Goal: Task Accomplishment & Management: Use online tool/utility

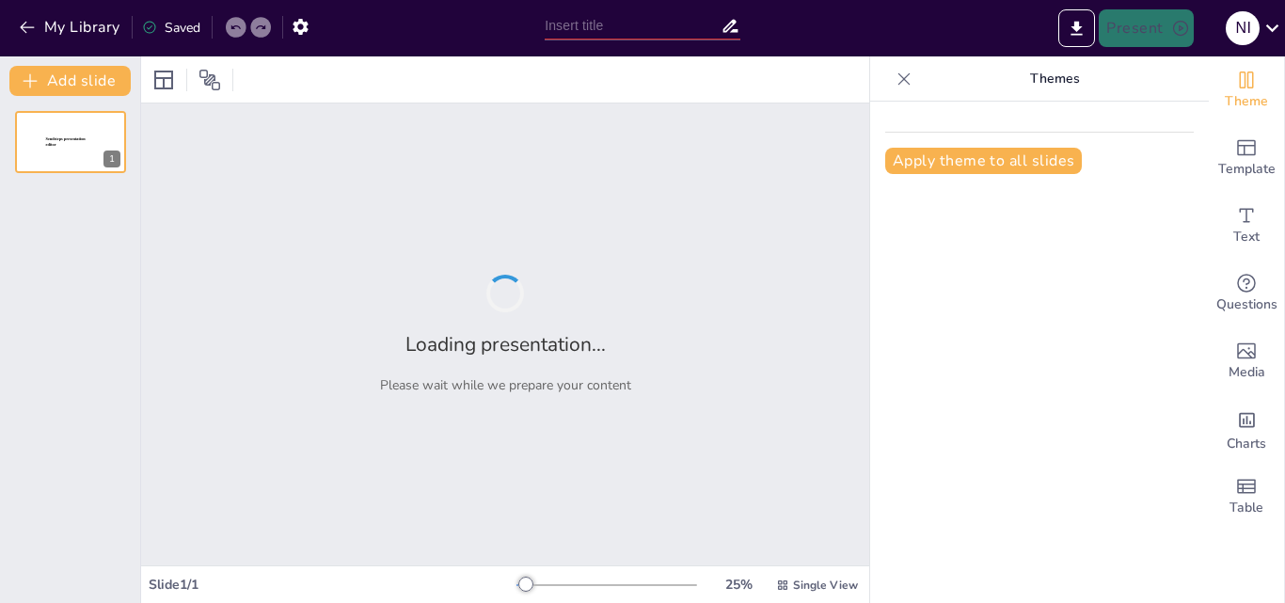
type input "Imported Session3_Nursery_Soilless_PPT.pptx"
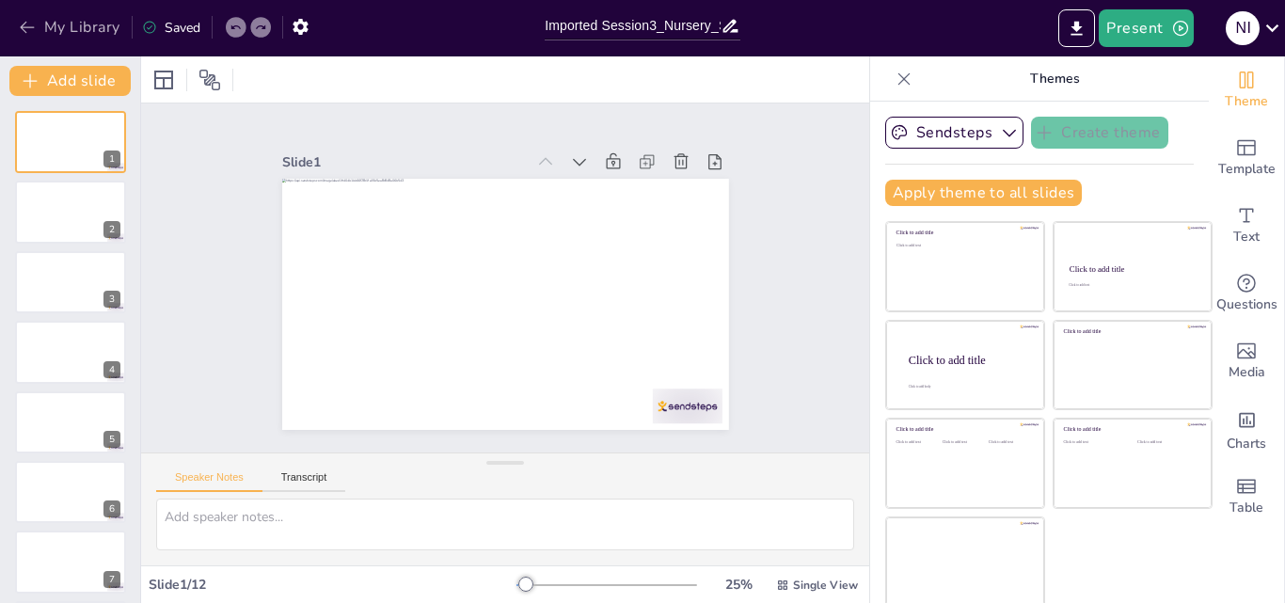
click at [26, 24] on icon "button" at bounding box center [27, 27] width 19 height 19
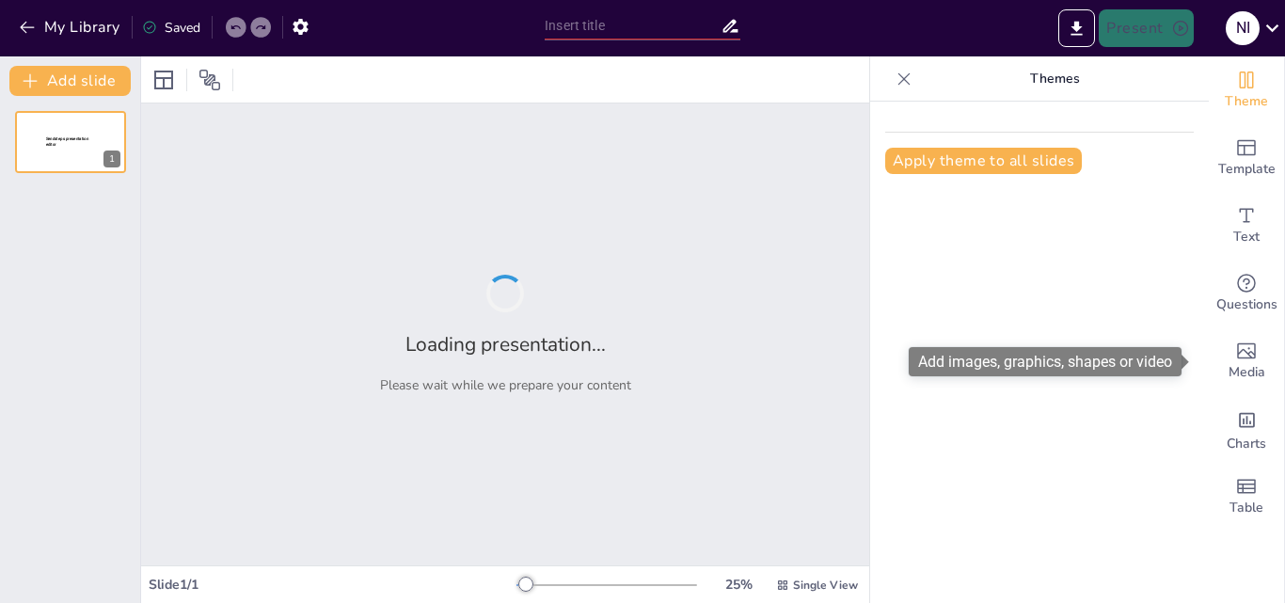
type input "Imported Session3_Nursery_Soilless_PPT.pptx"
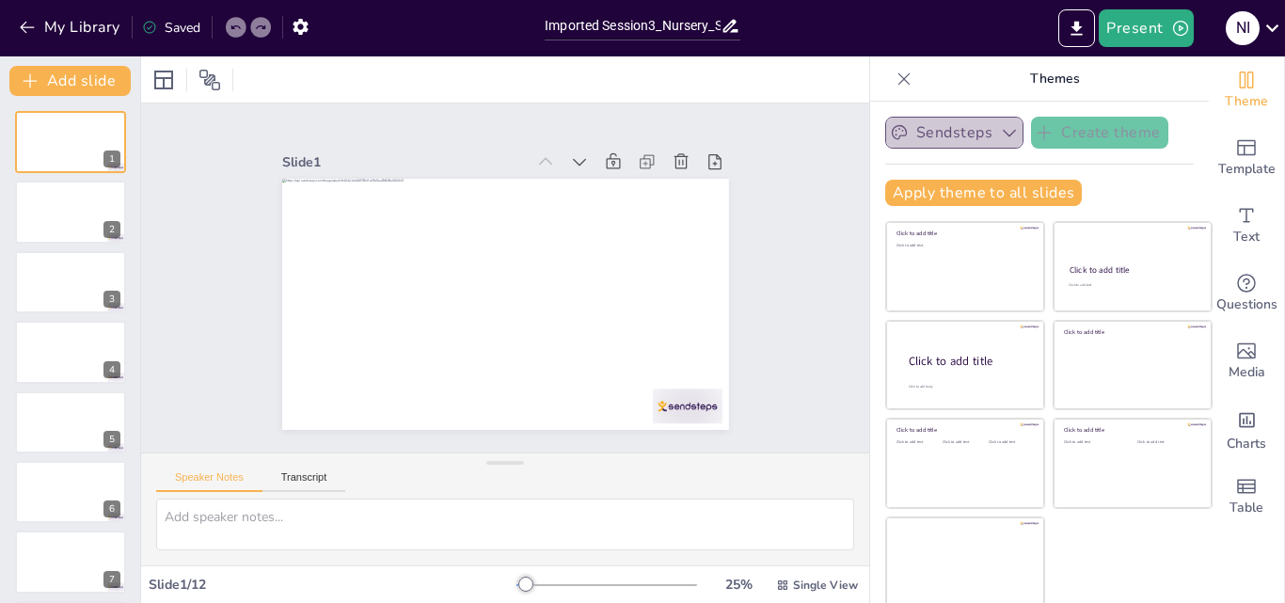
click at [925, 145] on button "Sendsteps" at bounding box center [954, 133] width 138 height 32
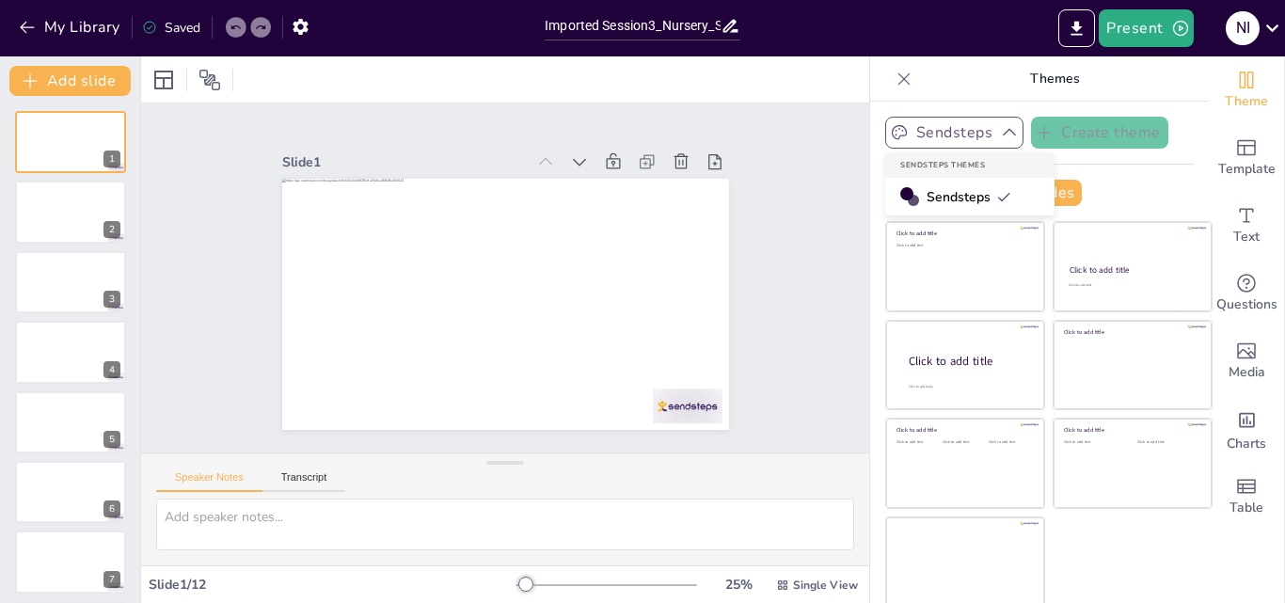
click at [925, 145] on button "Sendsteps" at bounding box center [954, 133] width 138 height 32
click at [16, 24] on button "My Library" at bounding box center [71, 27] width 114 height 30
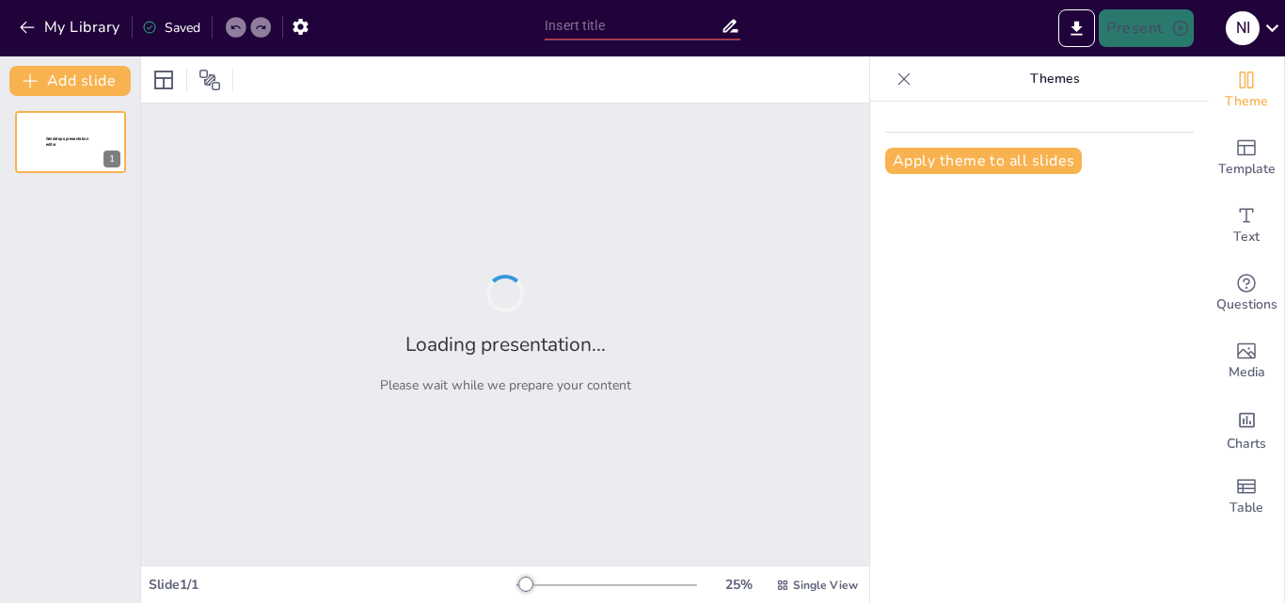
type input "Pro-Trays: Where Every Seed Gets Its Own Cozy Crib!"
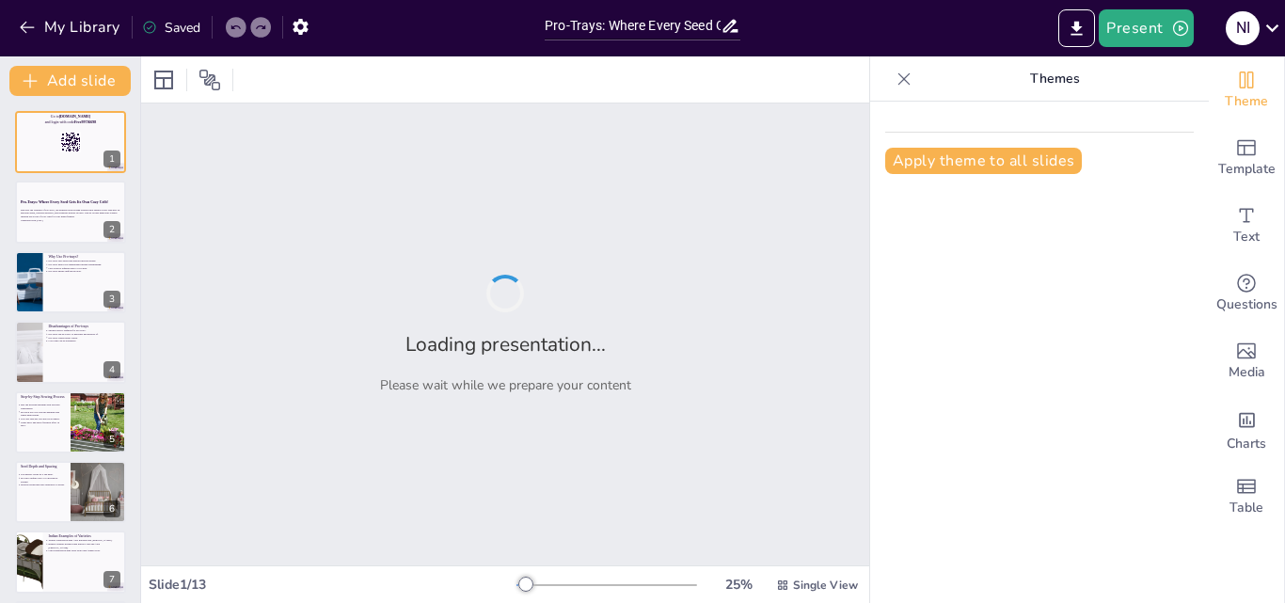
checkbox input "true"
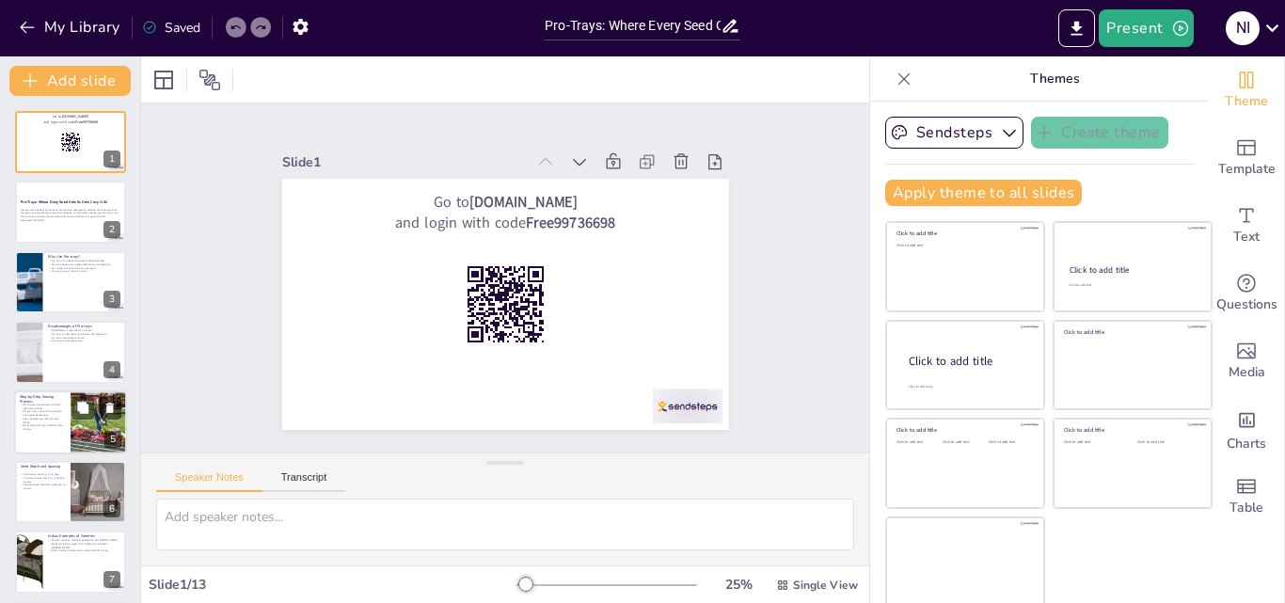
click at [47, 208] on p "Discover the wonders of Pro-trays, the ultimate seed-sowing solution that ensur…" at bounding box center [71, 213] width 100 height 10
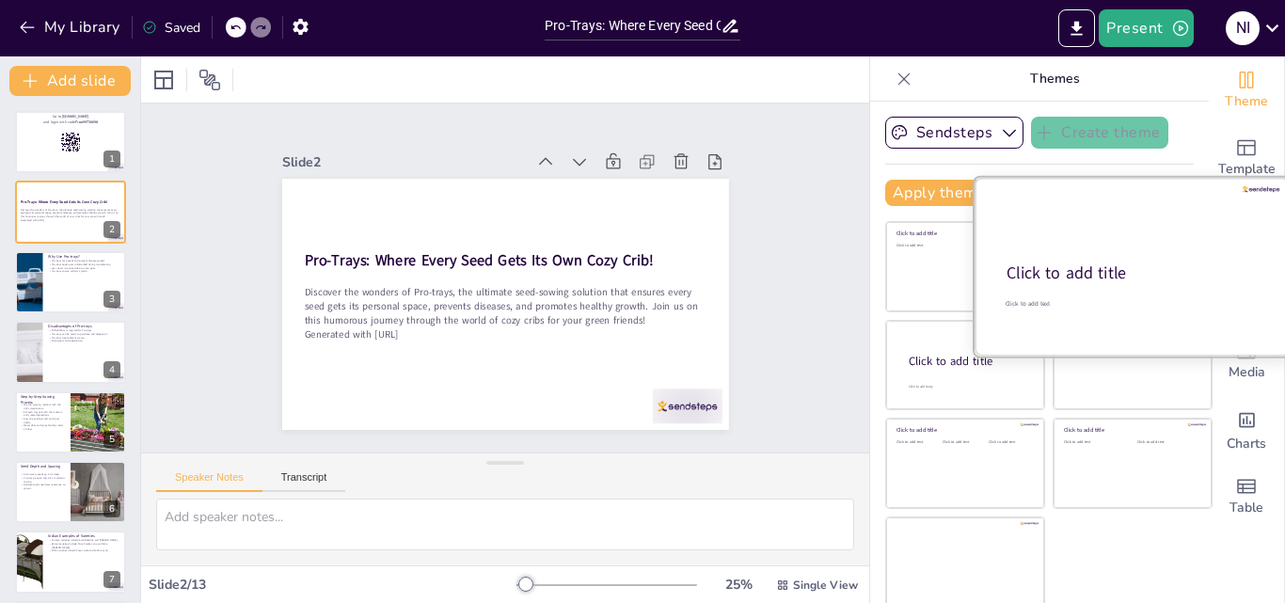
scroll to position [4, 0]
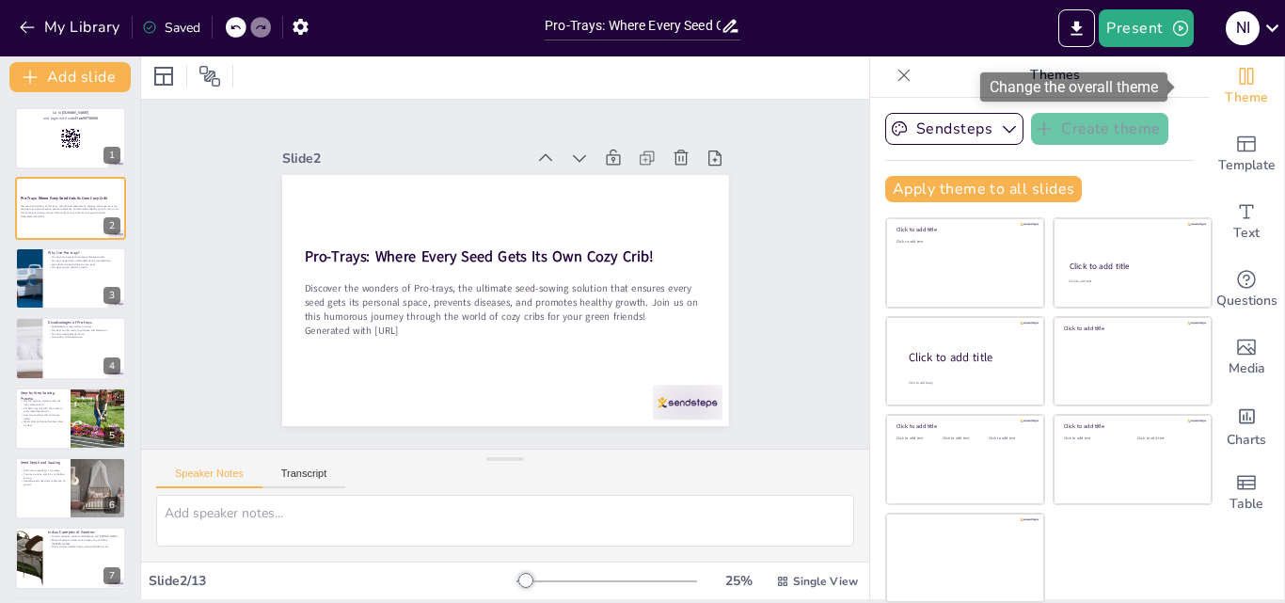
click at [1235, 76] on icon "Change the overall theme" at bounding box center [1246, 76] width 23 height 23
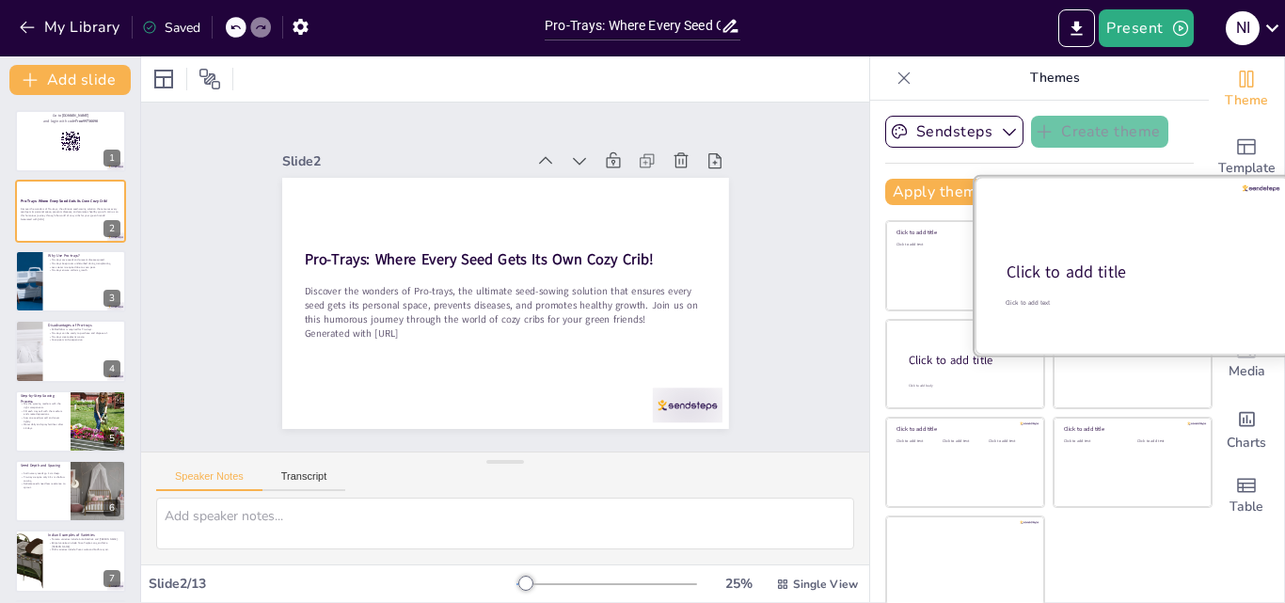
scroll to position [0, 0]
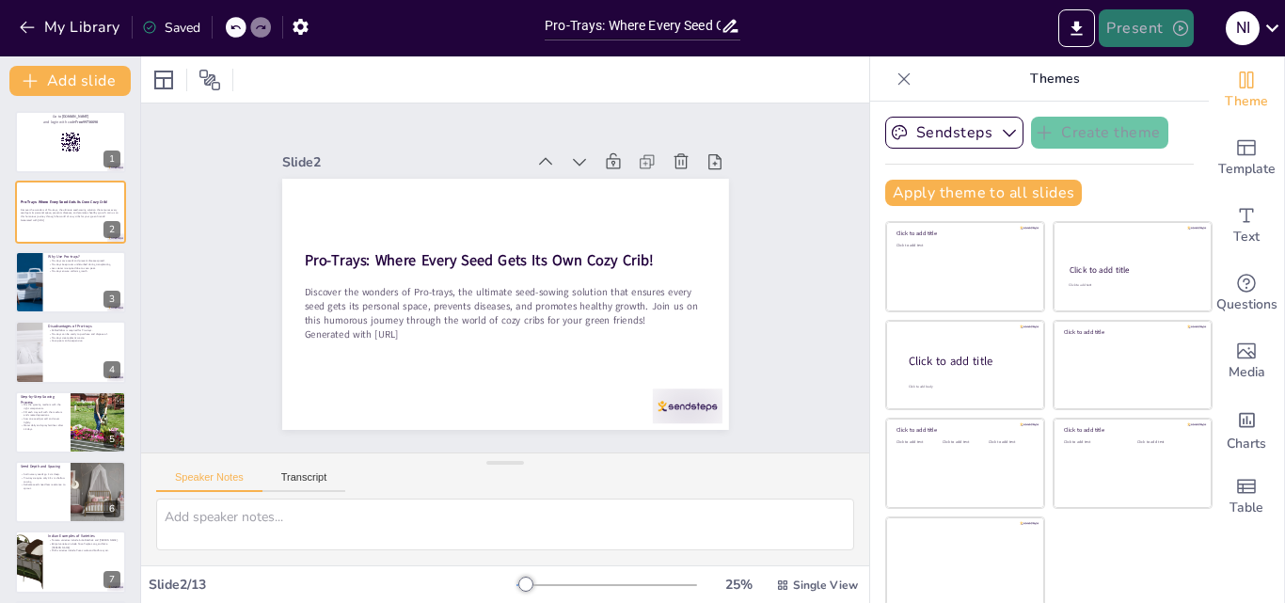
click at [1117, 25] on button "Present" at bounding box center [1146, 28] width 94 height 38
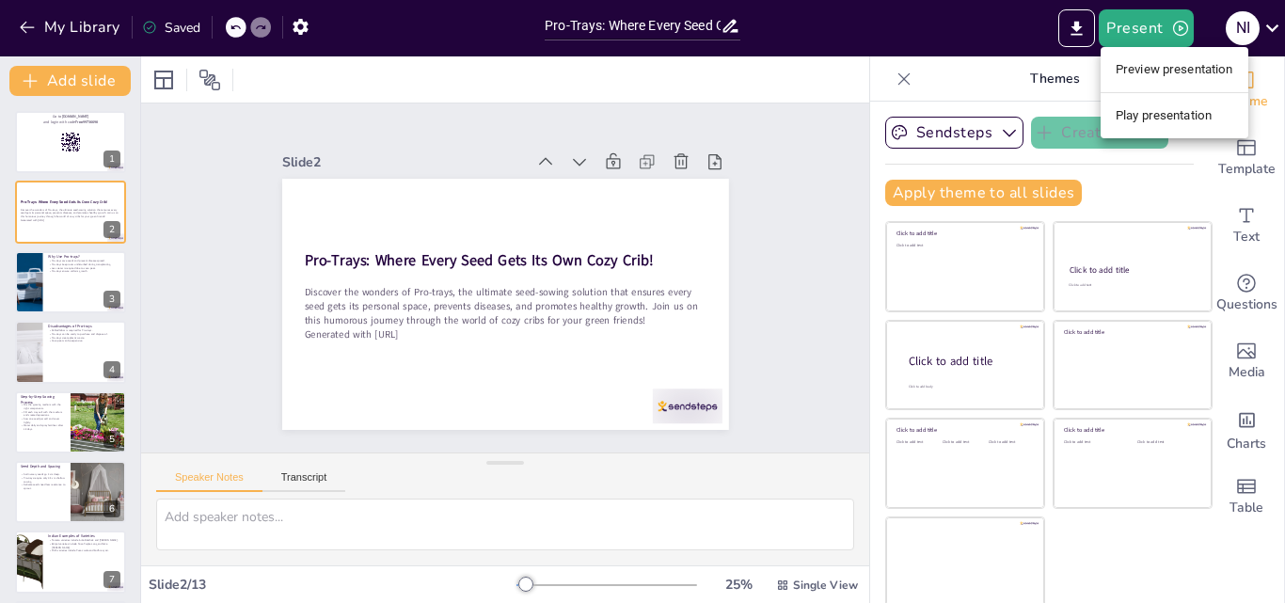
click at [1163, 134] on ul "Preview presentation Play presentation" at bounding box center [1175, 92] width 148 height 91
click at [1160, 123] on li "Play presentation" at bounding box center [1175, 116] width 148 height 30
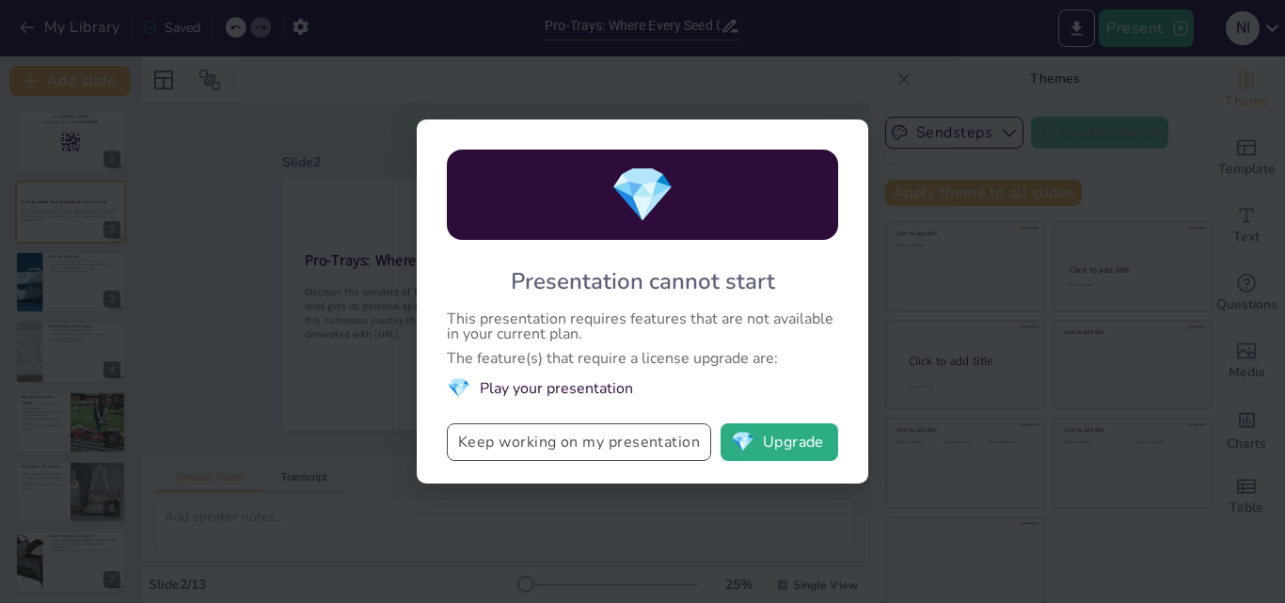
click at [618, 440] on button "Keep working on my presentation" at bounding box center [579, 442] width 264 height 38
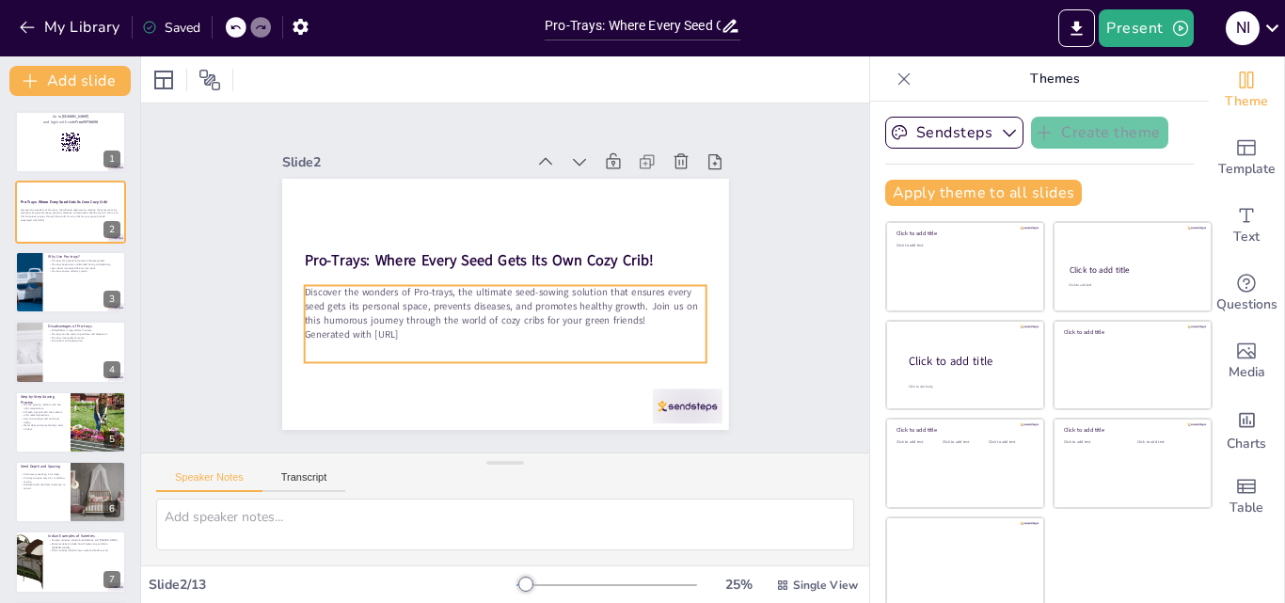
scroll to position [4, 0]
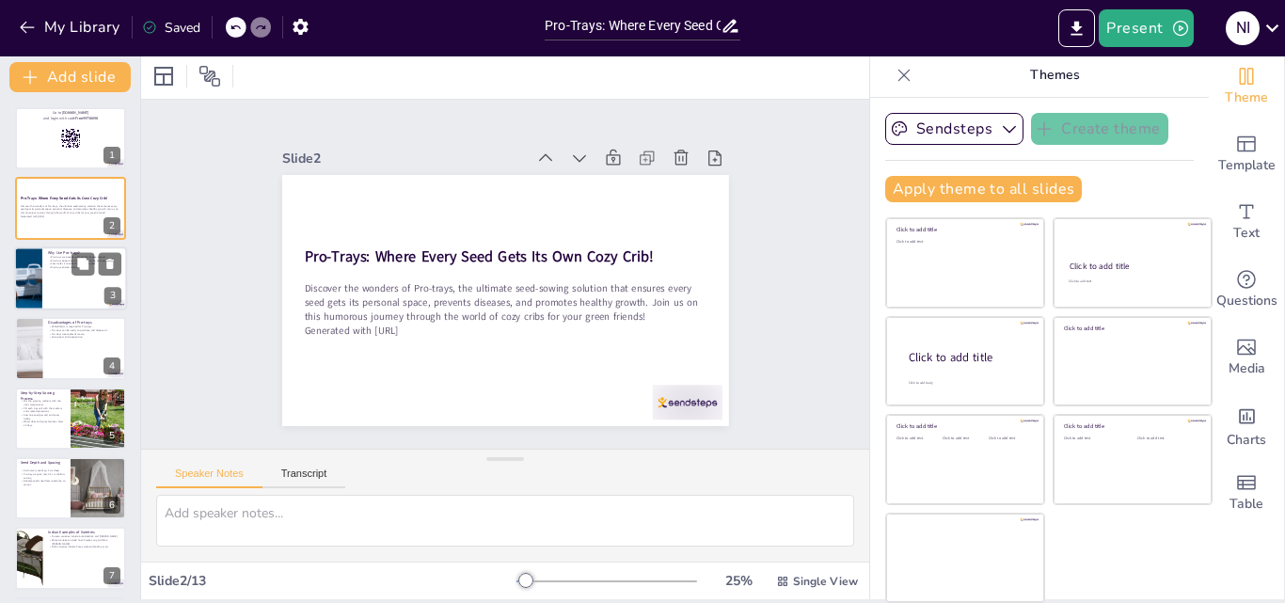
checkbox input "true"
click at [26, 275] on div at bounding box center [28, 278] width 85 height 64
type textarea "Pro-trays are specifically designed to save valuable hybrid seeds, which can be…"
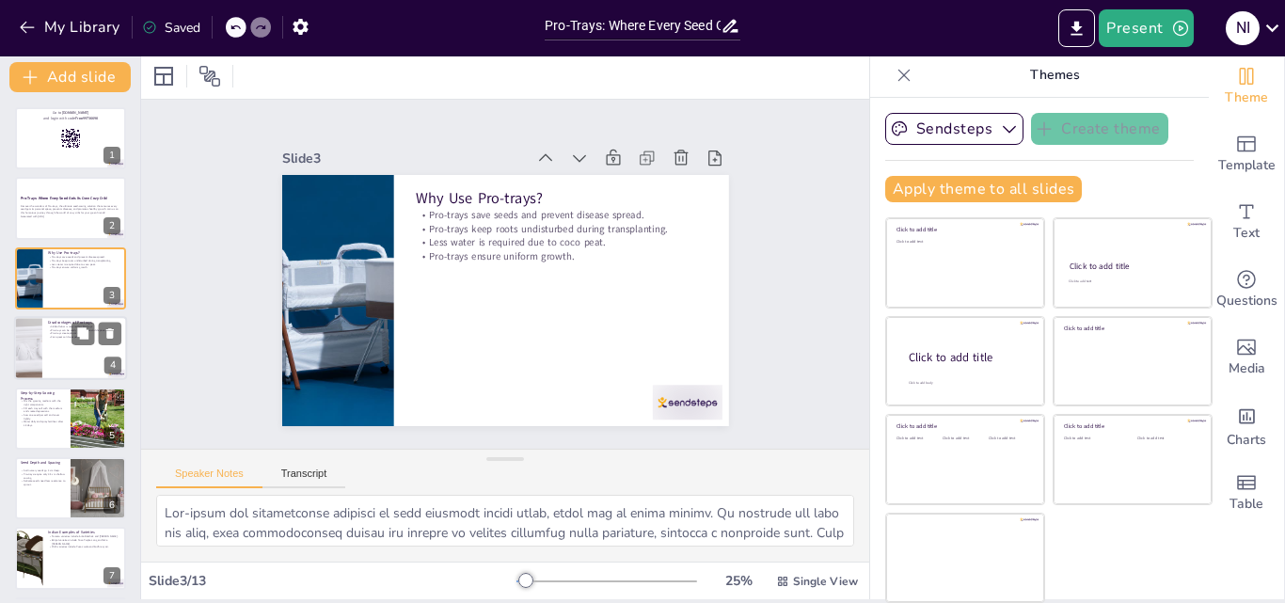
checkbox input "true"
click at [52, 339] on p "Coco peat can be expensive." at bounding box center [84, 338] width 73 height 4
type textarea "The need for skilled labor is one of the main challenges associated with using …"
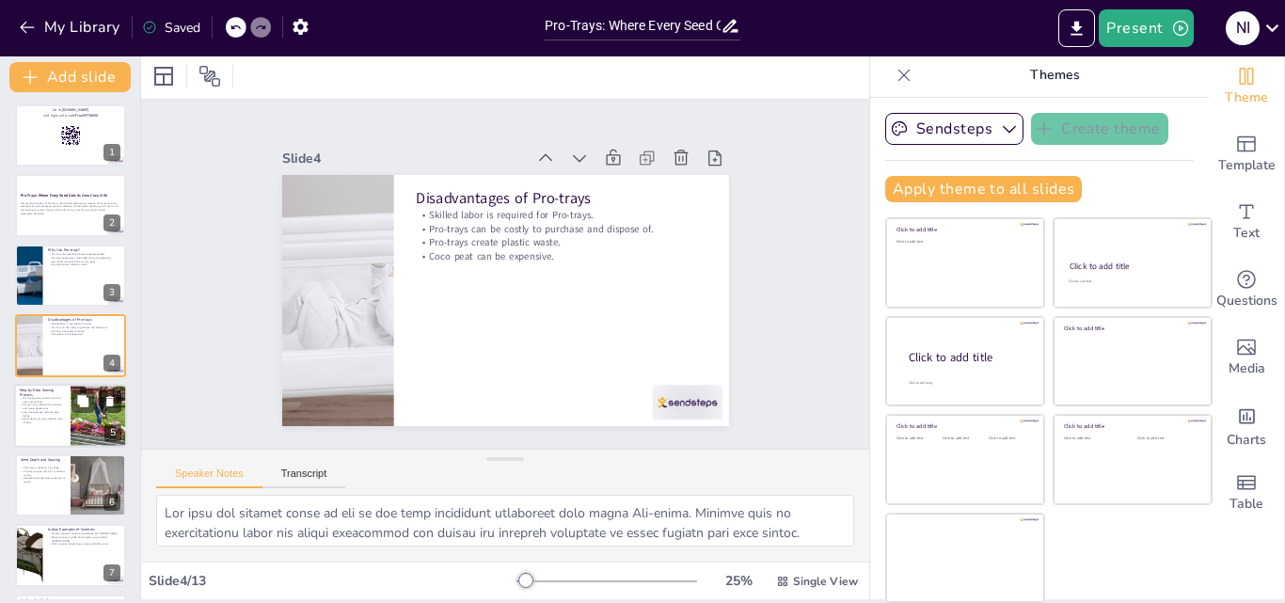
checkbox input "true"
click at [64, 422] on p "Water daily and spray fertilizer after 18 days." at bounding box center [43, 420] width 44 height 7
type textarea "Mixing the right growing medium is crucial for seedling success. The combinatio…"
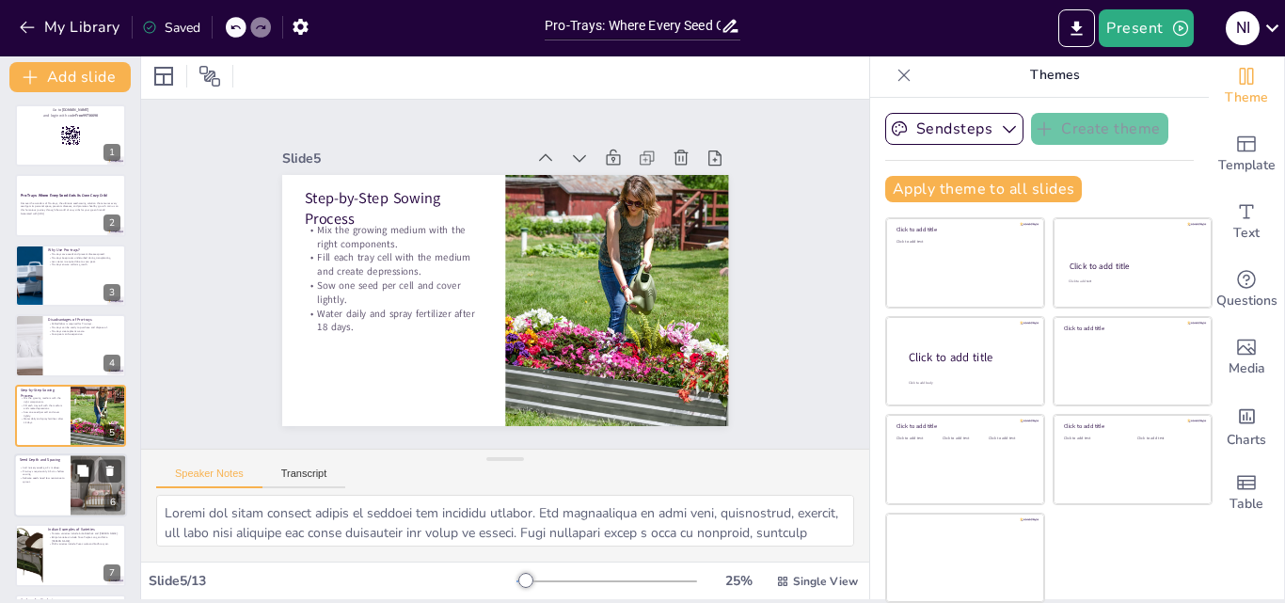
scroll to position [72, 0]
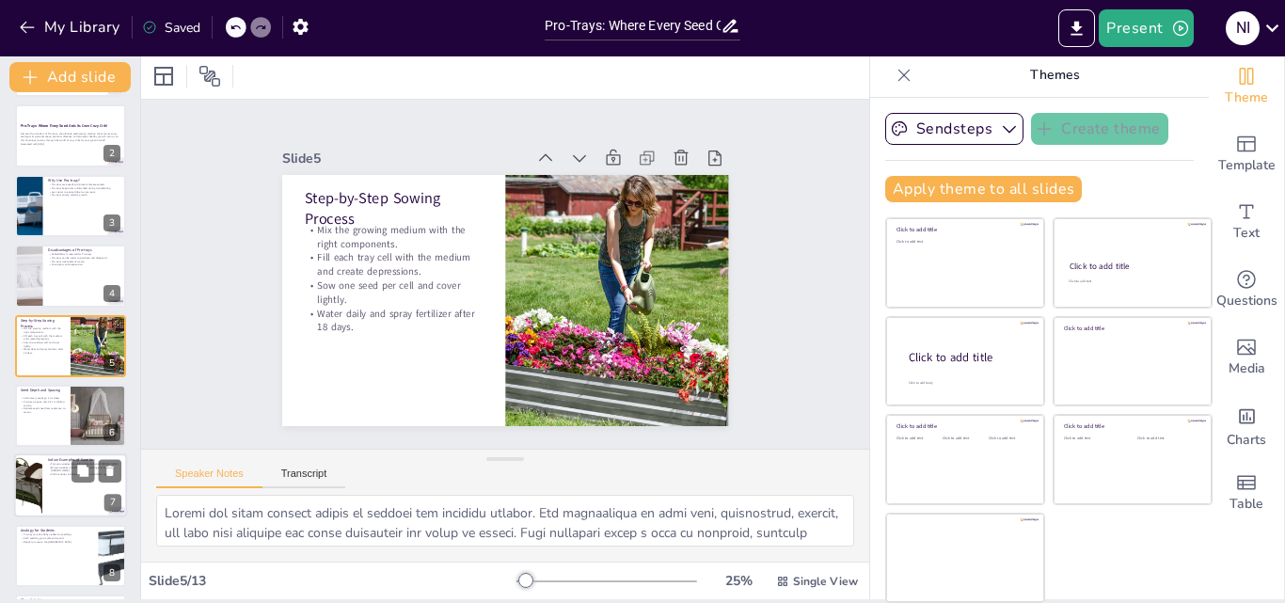
checkbox input "true"
click at [61, 475] on div "Tomato varieties include Arka Rakshak and [PERSON_NAME]. Brinjal varieties incl…" at bounding box center [84, 470] width 73 height 16
type textarea "The diversity in tomato varieties in [GEOGRAPHIC_DATA] showcases the adaptabili…"
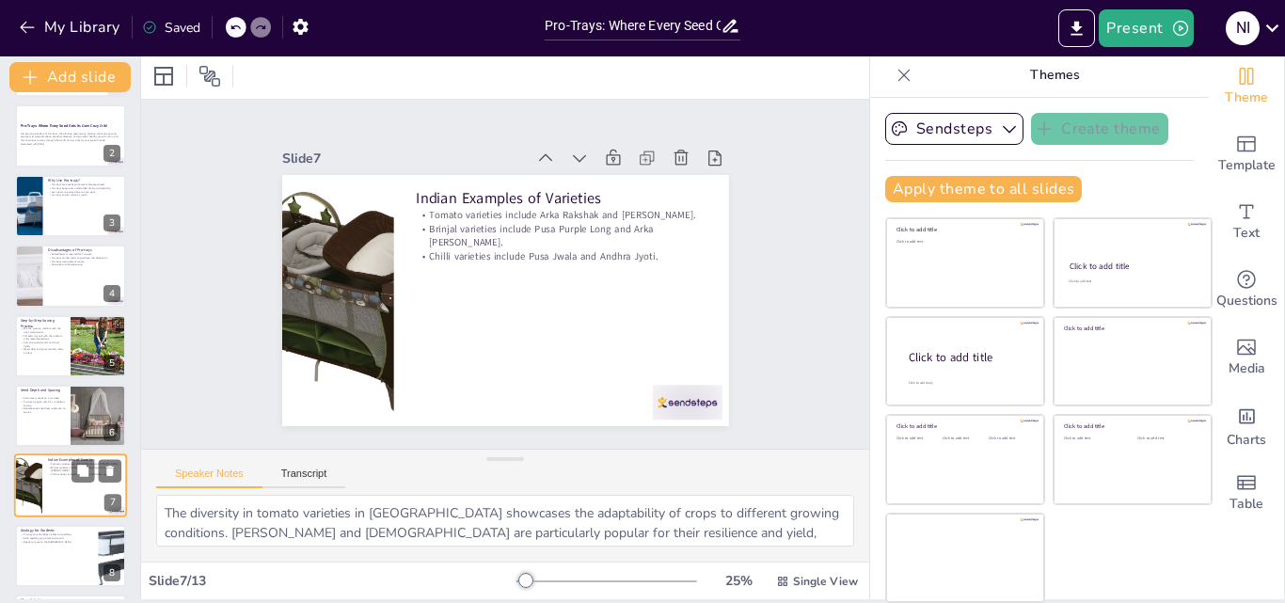
scroll to position [213, 0]
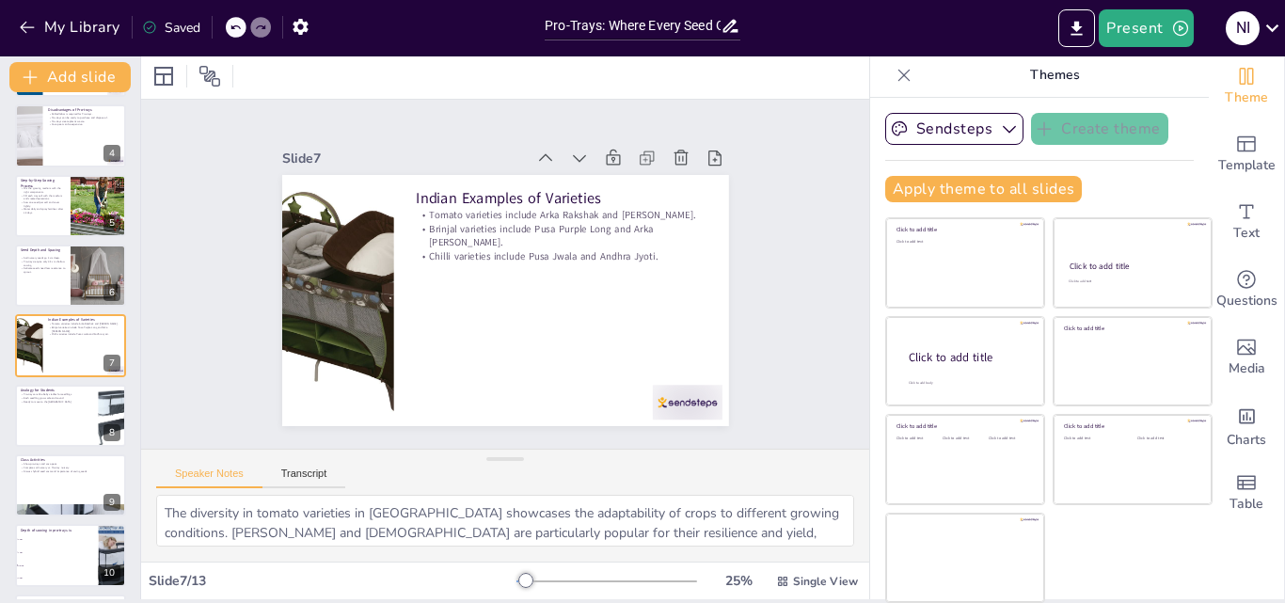
checkbox input "true"
click at [1280, 30] on icon at bounding box center [1272, 27] width 25 height 25
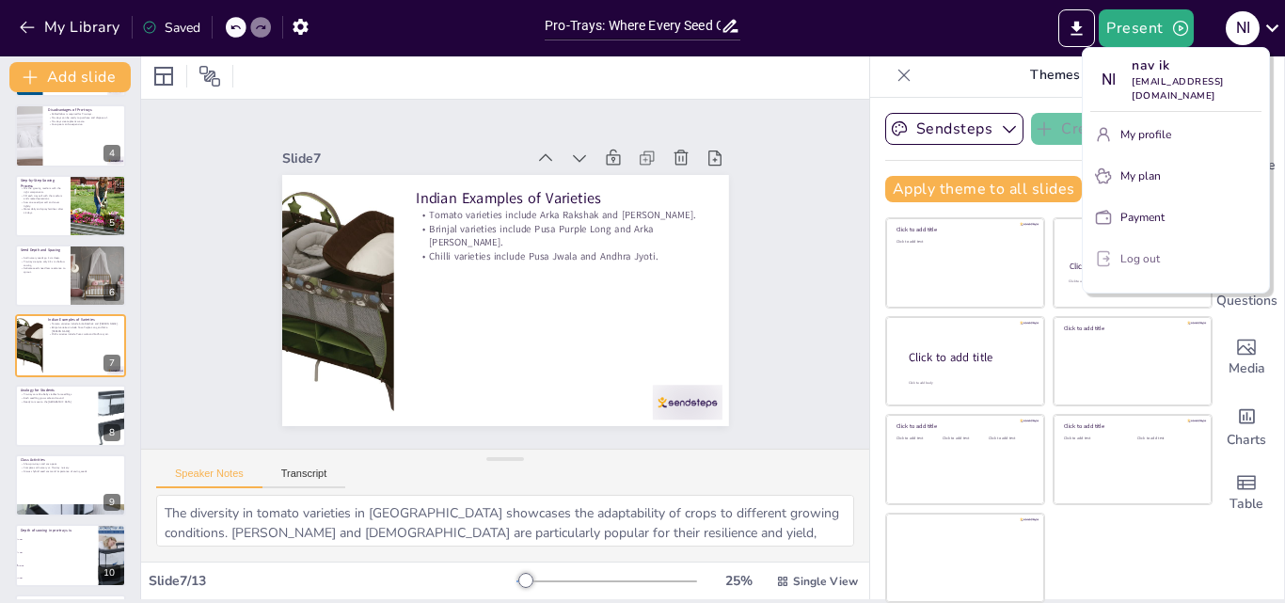
click at [1132, 250] on p "Log out" at bounding box center [1140, 258] width 40 height 17
